Goal: Task Accomplishment & Management: Manage account settings

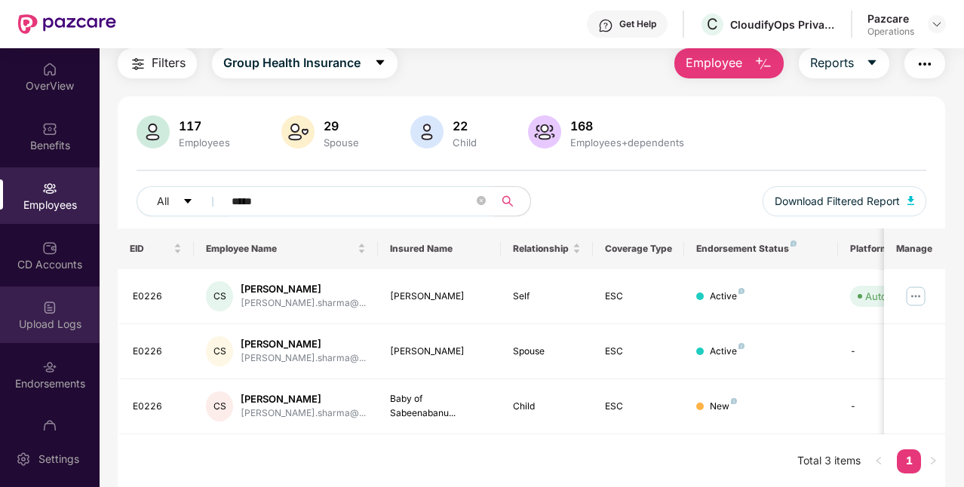
scroll to position [94, 0]
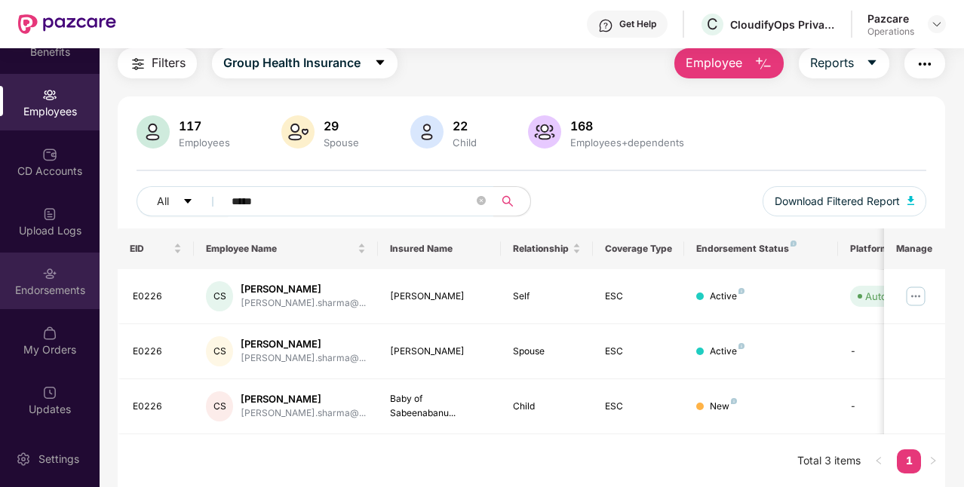
click at [33, 296] on div "Endorsements" at bounding box center [50, 290] width 100 height 15
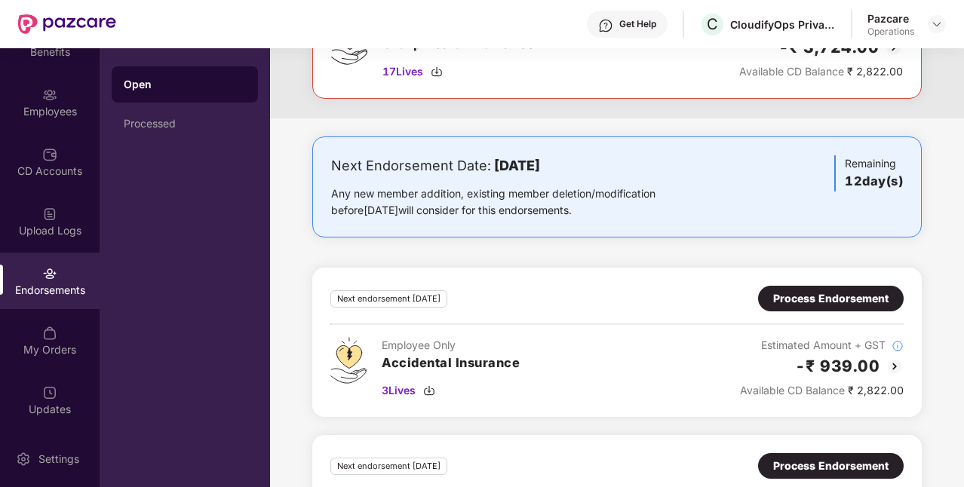
scroll to position [799, 0]
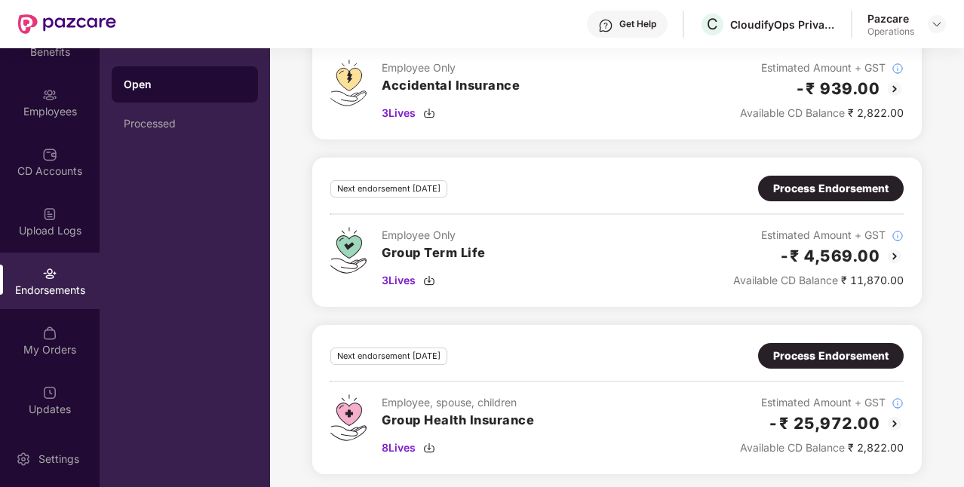
click at [776, 353] on div "Process Endorsement" at bounding box center [830, 356] width 115 height 17
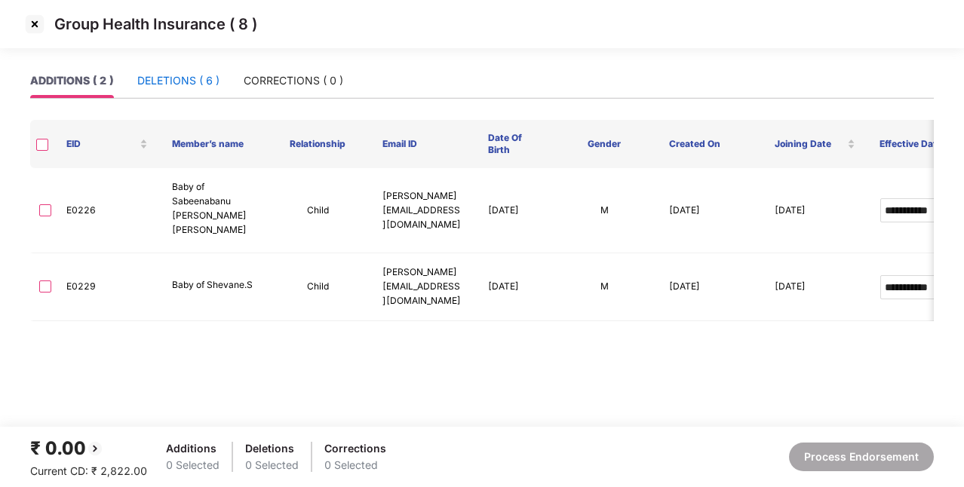
click at [167, 80] on div "DELETIONS ( 6 )" at bounding box center [178, 80] width 82 height 17
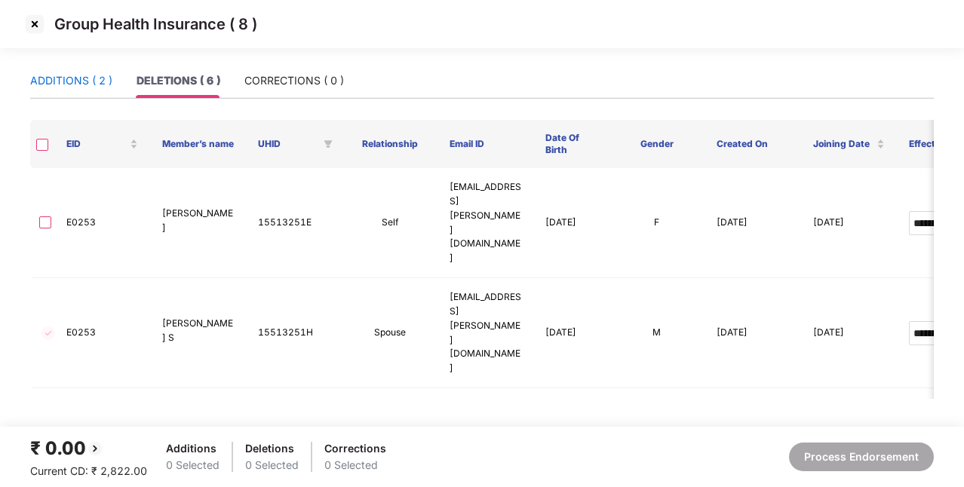
click at [57, 74] on div "ADDITIONS ( 2 )" at bounding box center [71, 80] width 82 height 17
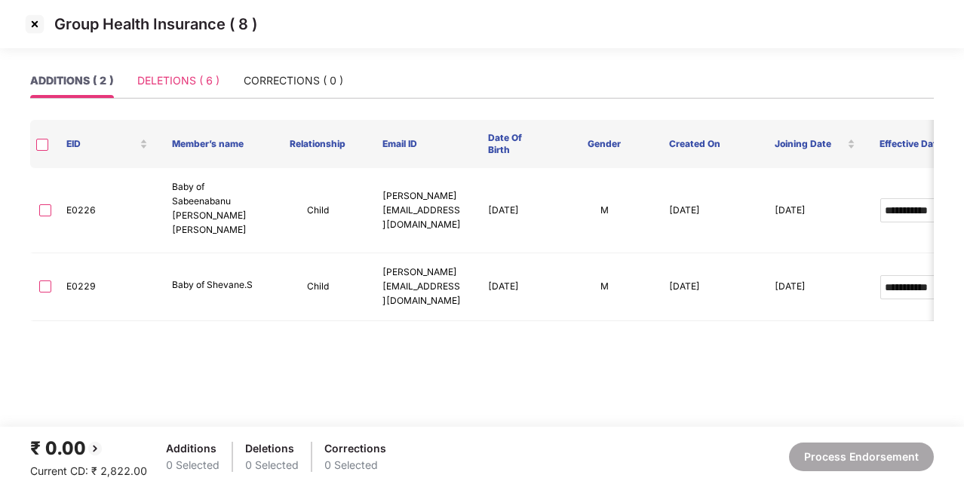
click at [175, 91] on div "DELETIONS ( 6 )" at bounding box center [178, 80] width 82 height 35
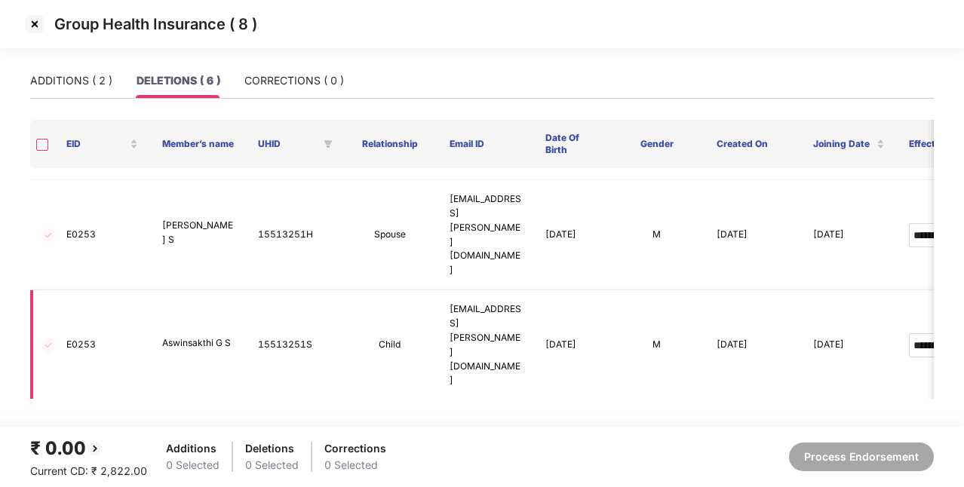
scroll to position [158, 0]
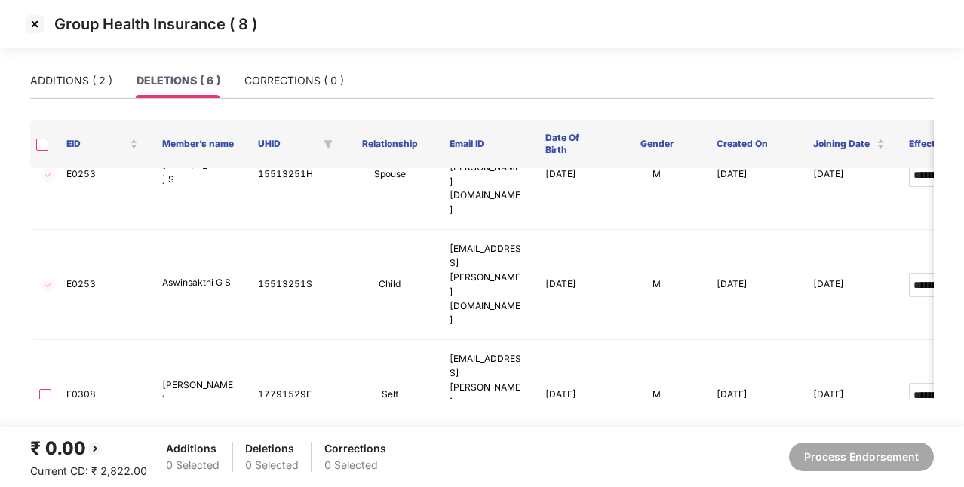
click at [36, 26] on img at bounding box center [35, 24] width 24 height 24
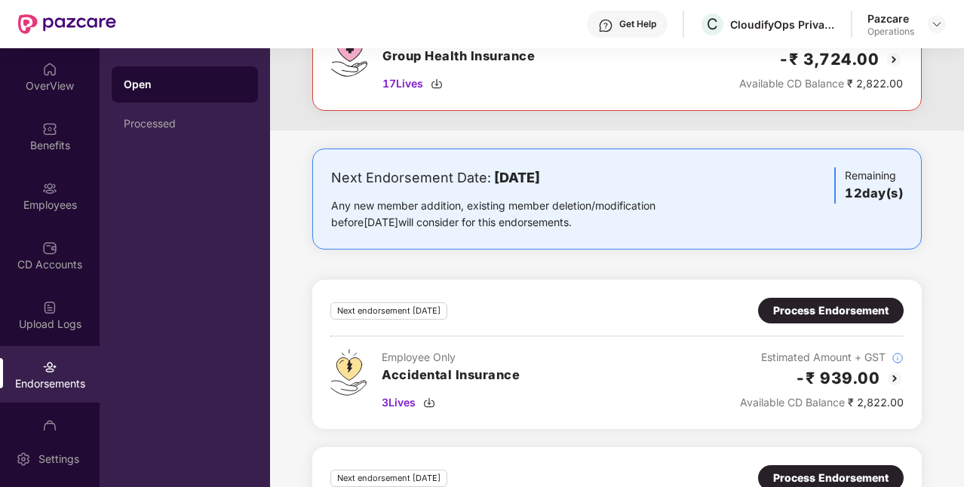
scroll to position [799, 0]
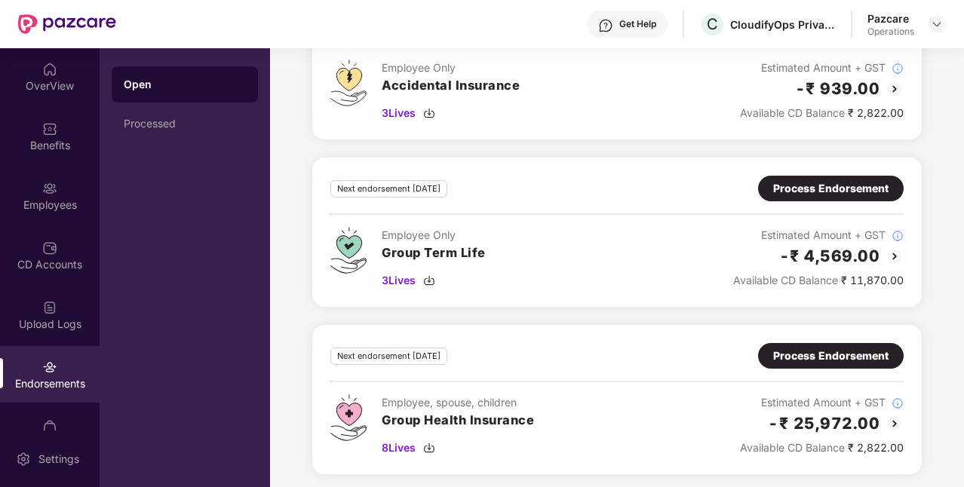
click at [876, 348] on div "Process Endorsement" at bounding box center [830, 356] width 115 height 17
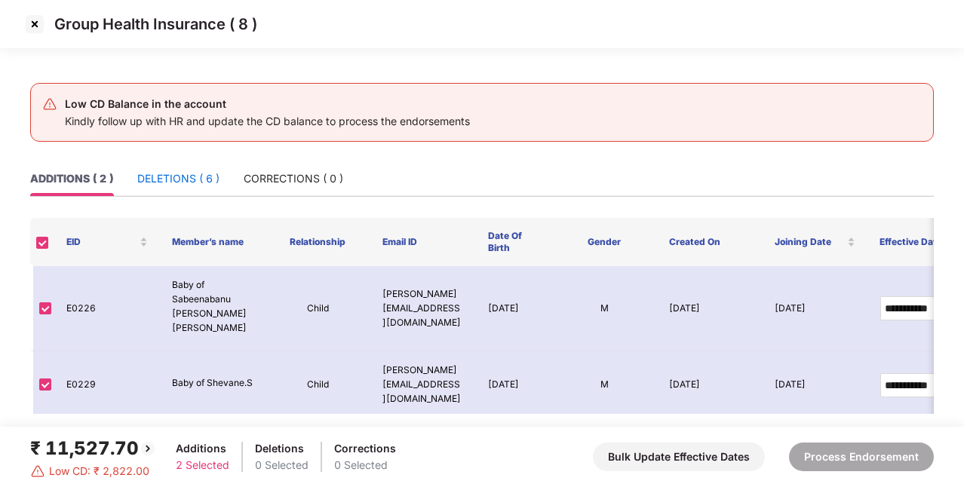
click at [171, 178] on div "DELETIONS ( 6 )" at bounding box center [178, 178] width 82 height 17
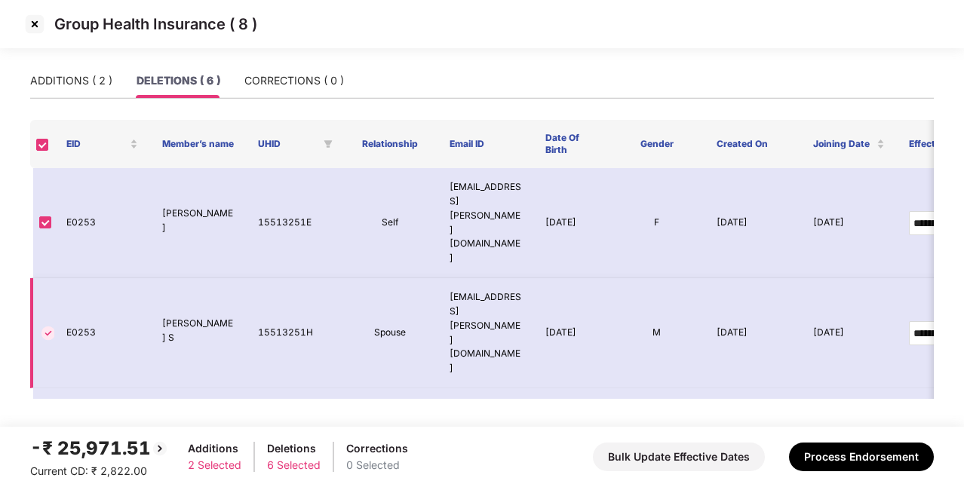
scroll to position [158, 0]
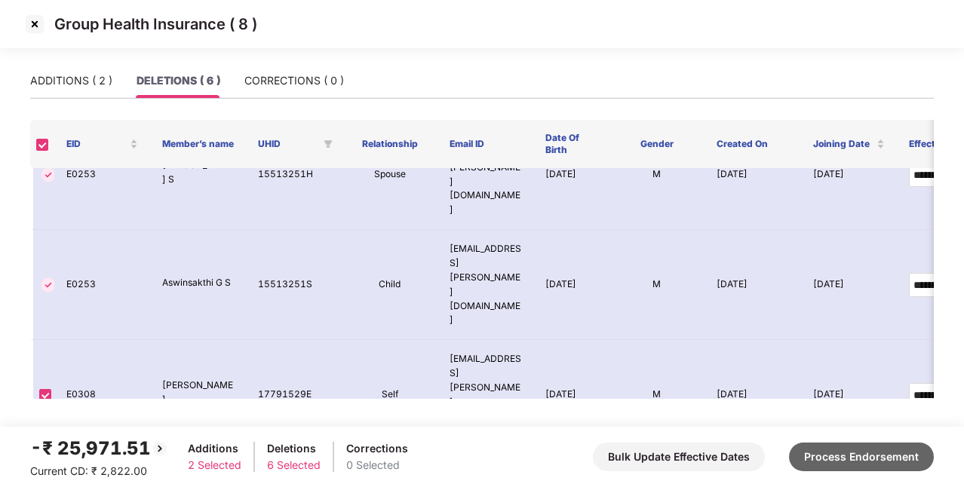
click at [835, 453] on button "Process Endorsement" at bounding box center [861, 457] width 145 height 29
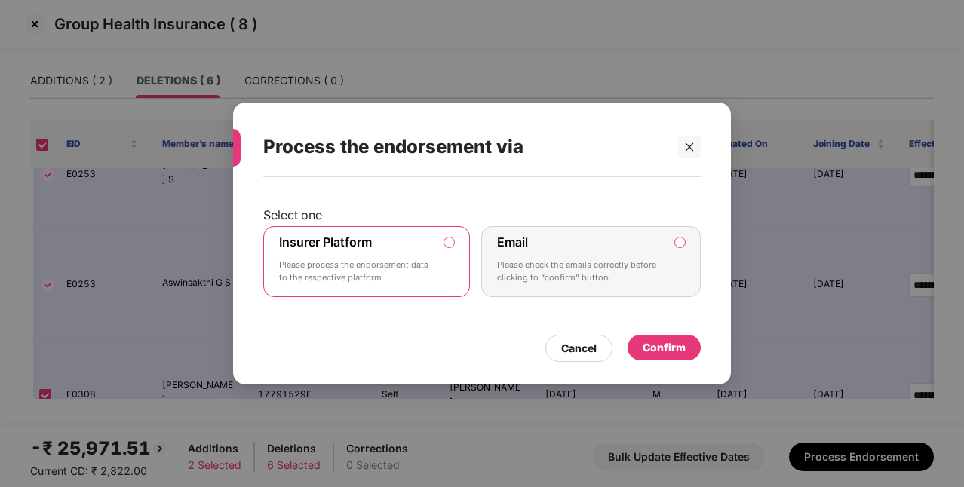
click at [677, 354] on div "Confirm" at bounding box center [664, 347] width 43 height 17
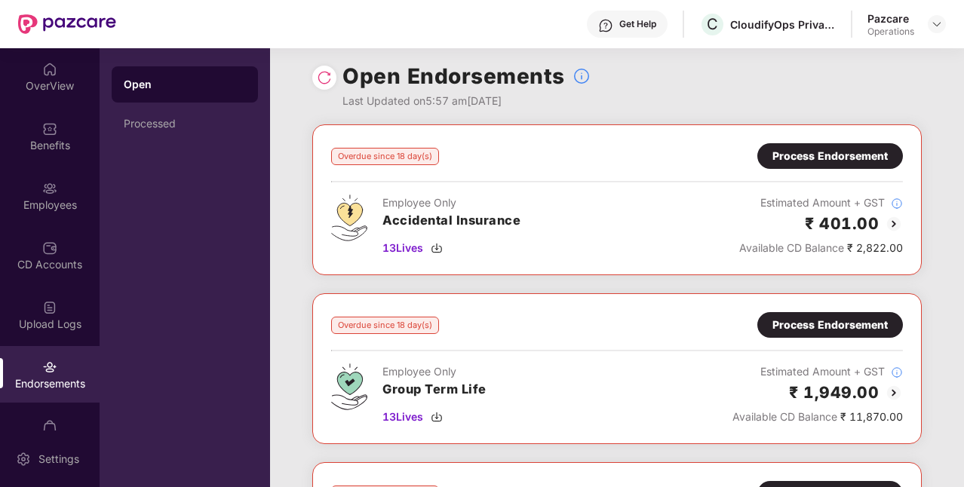
scroll to position [6, 0]
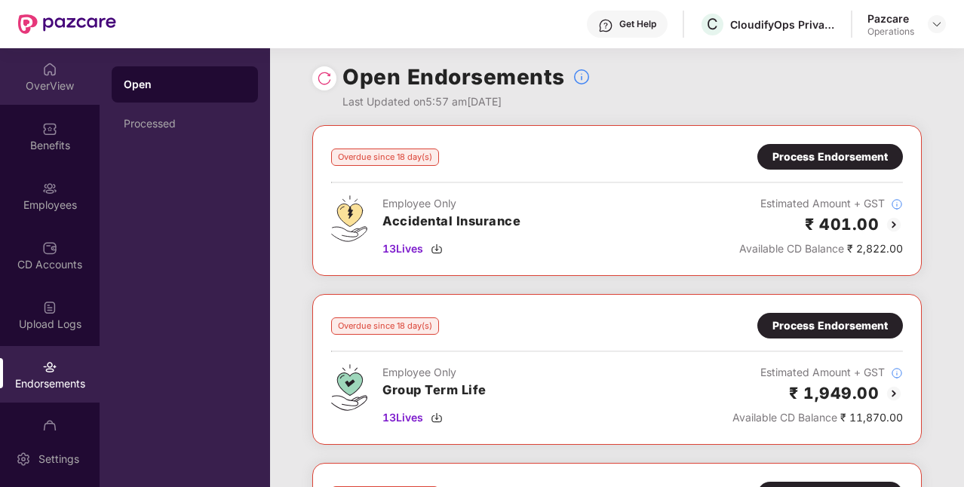
click at [60, 88] on div "OverView" at bounding box center [50, 85] width 100 height 15
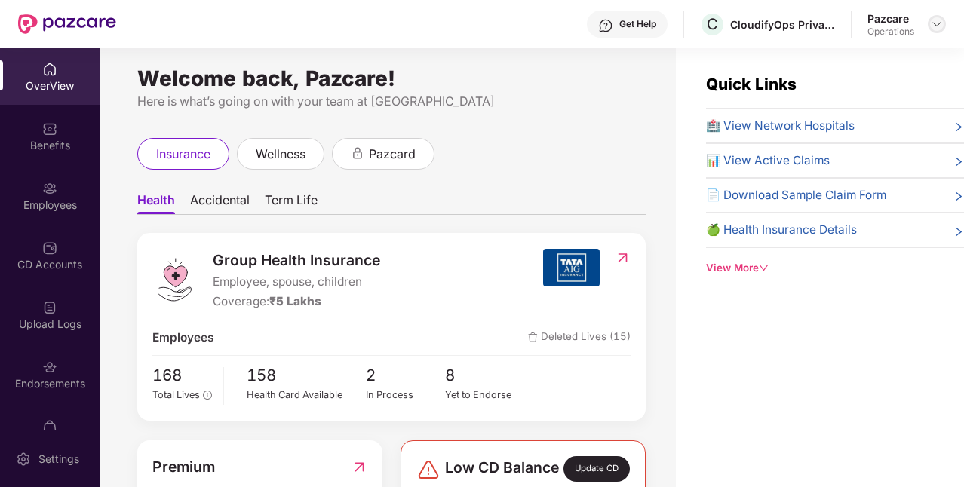
click at [937, 23] on img at bounding box center [937, 24] width 12 height 12
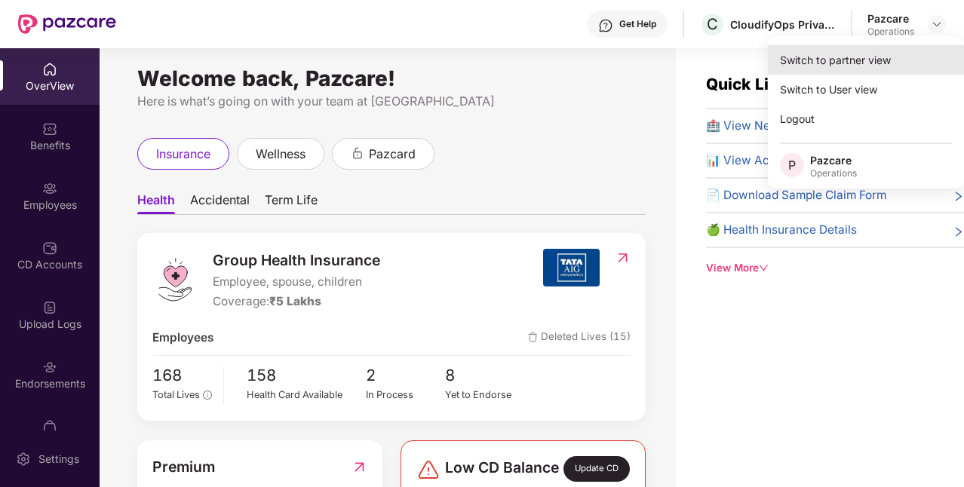
click at [832, 63] on div "Switch to partner view" at bounding box center [866, 59] width 196 height 29
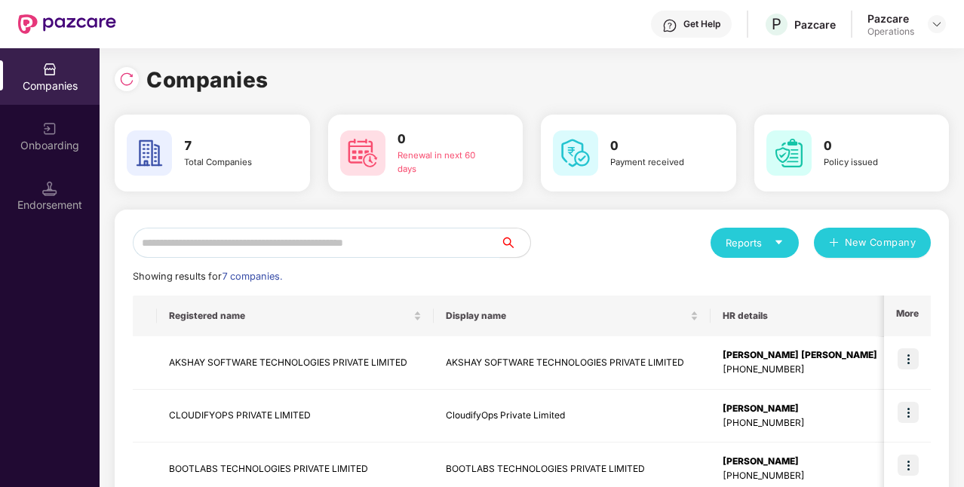
click at [306, 241] on input "text" at bounding box center [316, 243] width 367 height 30
click at [240, 419] on td "CLOUDIFYOPS PRIVATE LIMITED" at bounding box center [295, 417] width 277 height 54
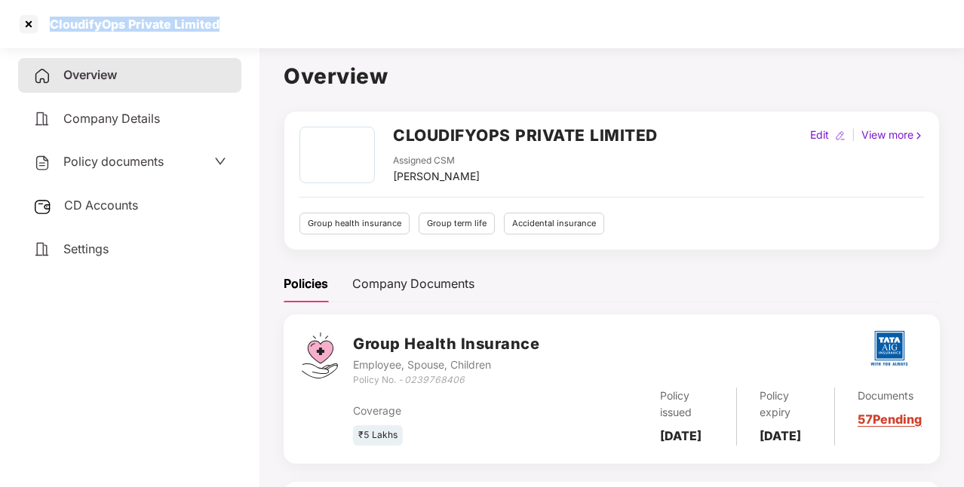
drag, startPoint x: 51, startPoint y: 23, endPoint x: 231, endPoint y: 32, distance: 179.8
click at [231, 32] on div "CloudifyOps Private Limited" at bounding box center [482, 24] width 964 height 48
copy div "CloudifyOps Private Limited"
click at [30, 25] on div at bounding box center [29, 24] width 24 height 24
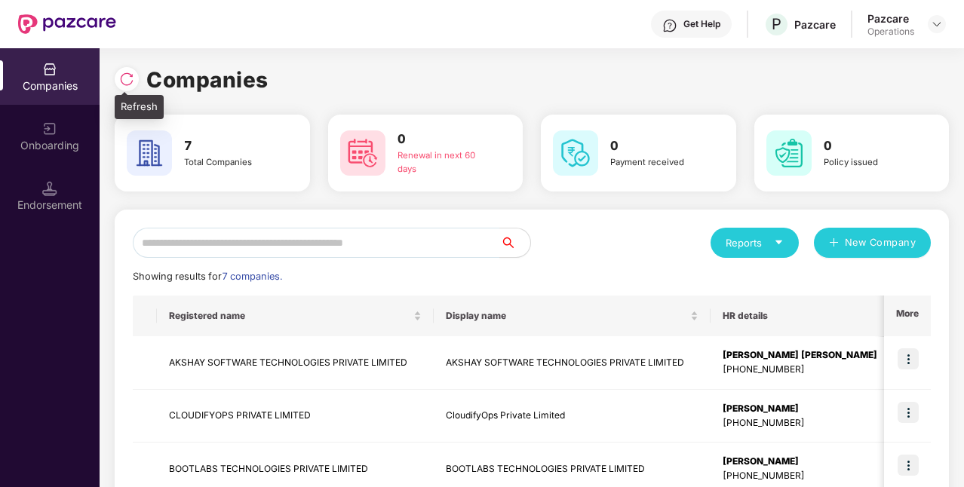
click at [121, 84] on img at bounding box center [126, 79] width 15 height 15
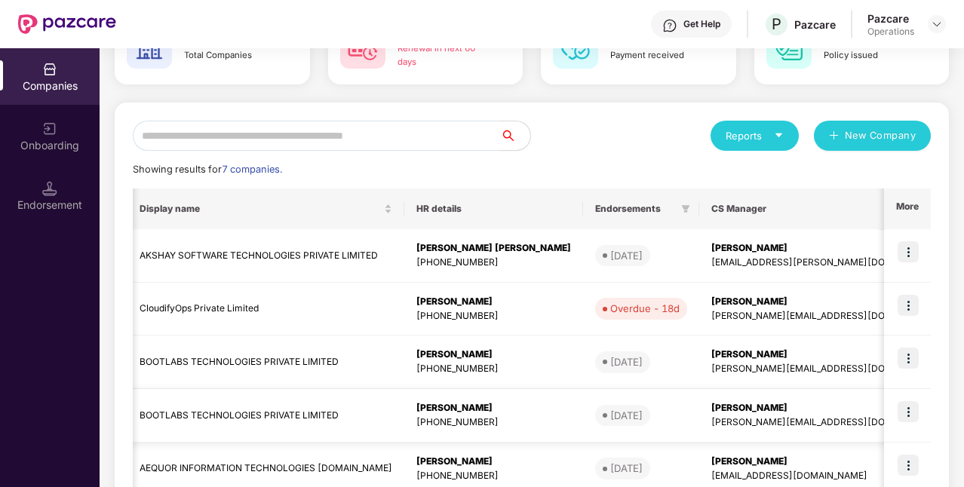
scroll to position [0, 0]
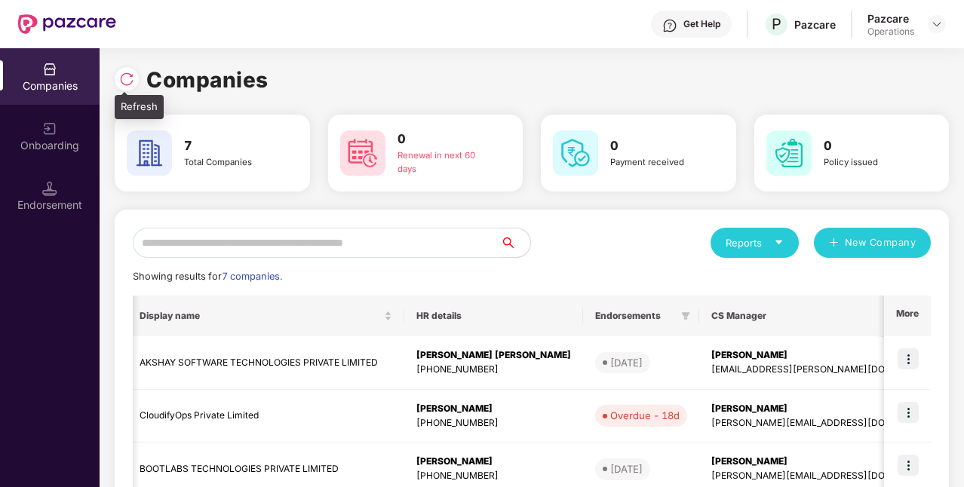
click at [128, 77] on img at bounding box center [126, 79] width 15 height 15
click at [119, 84] on img at bounding box center [126, 79] width 15 height 15
